Goal: Information Seeking & Learning: Learn about a topic

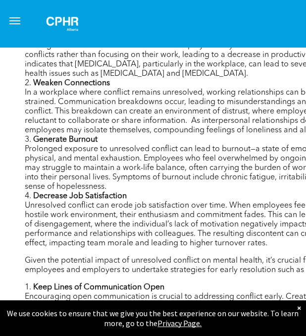
scroll to position [648, 0]
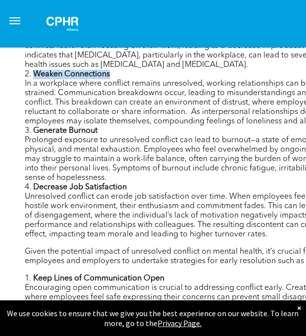
drag, startPoint x: 112, startPoint y: 63, endPoint x: 35, endPoint y: 63, distance: 77.2
click at [35, 70] on li "Weaken Connections In a workplace where conflict remains unresolved, working re…" at bounding box center [190, 98] width 331 height 56
copy b "Weaken Connections"
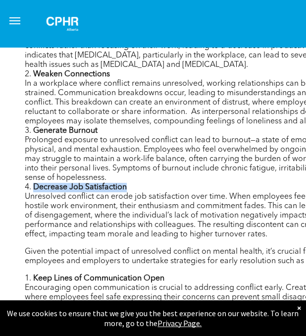
drag, startPoint x: 139, startPoint y: 175, endPoint x: 31, endPoint y: 176, distance: 107.9
click at [31, 183] on li "Decrease Job Satisfaction Unresolved conflict can erode job satisfaction over t…" at bounding box center [190, 211] width 331 height 56
copy b "Decrease Job Satisfaction"
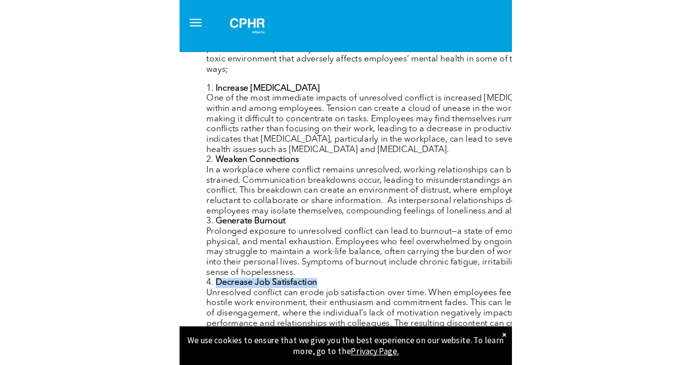
scroll to position [574, 0]
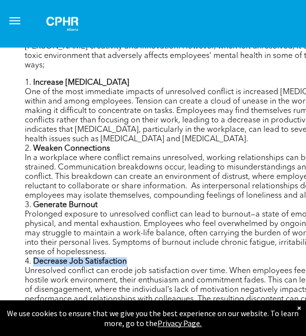
click at [156, 99] on li "Increase [MEDICAL_DATA] One of the most immediate impacts of unresolved conflic…" at bounding box center [190, 111] width 331 height 66
drag, startPoint x: 136, startPoint y: 71, endPoint x: 29, endPoint y: 74, distance: 106.9
click at [29, 78] on li "Increase [MEDICAL_DATA] One of the most immediate impacts of unresolved conflic…" at bounding box center [190, 111] width 331 height 66
copy b "Increase [MEDICAL_DATA]"
click at [125, 144] on li "Weaken Connections In a workplace where conflict remains unresolved, working re…" at bounding box center [190, 172] width 331 height 56
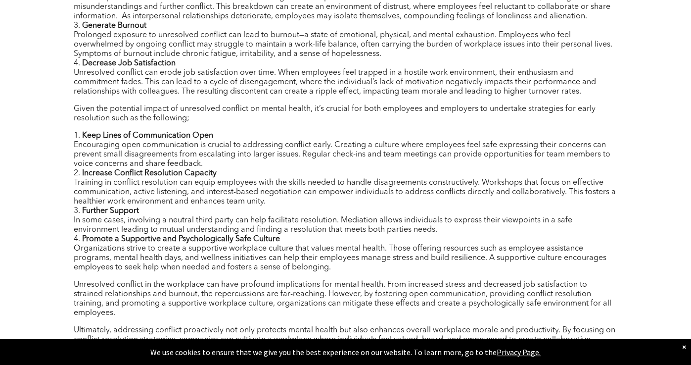
scroll to position [576, 0]
